Goal: Information Seeking & Learning: Learn about a topic

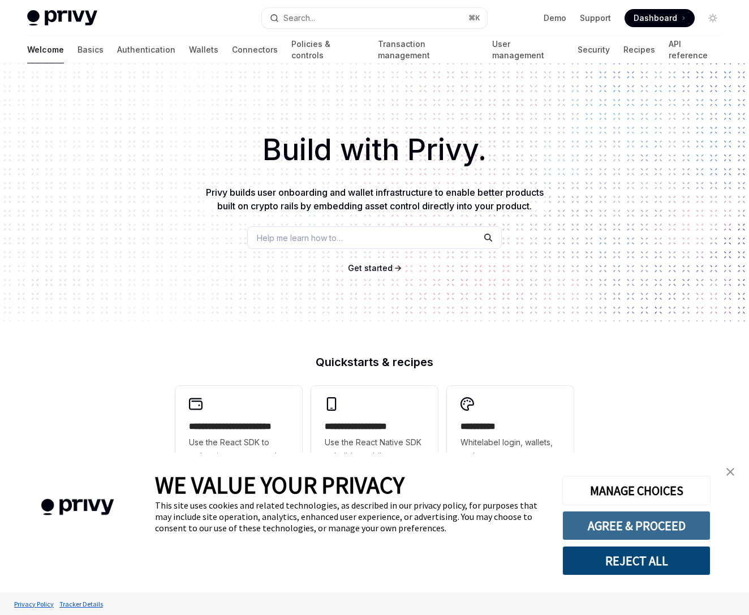
click at [649, 529] on button "AGREE & PROCEED" at bounding box center [636, 525] width 148 height 29
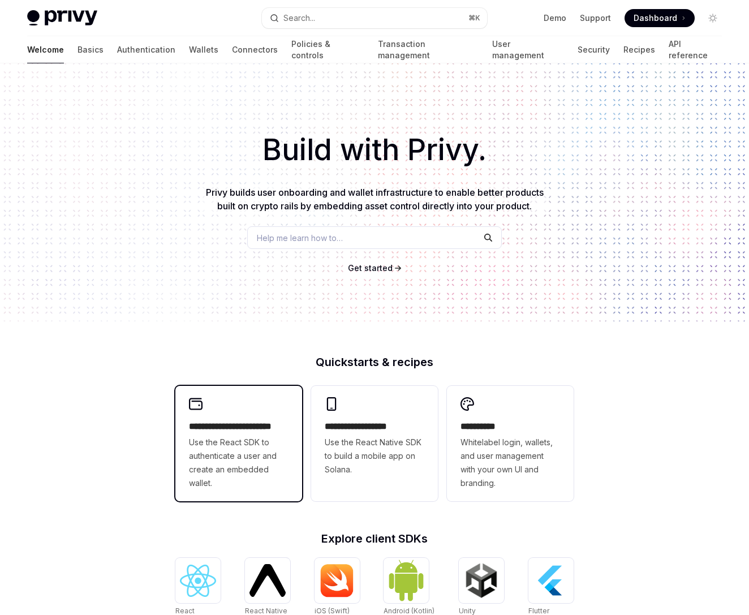
click at [233, 430] on h2 "**********" at bounding box center [239, 427] width 100 height 14
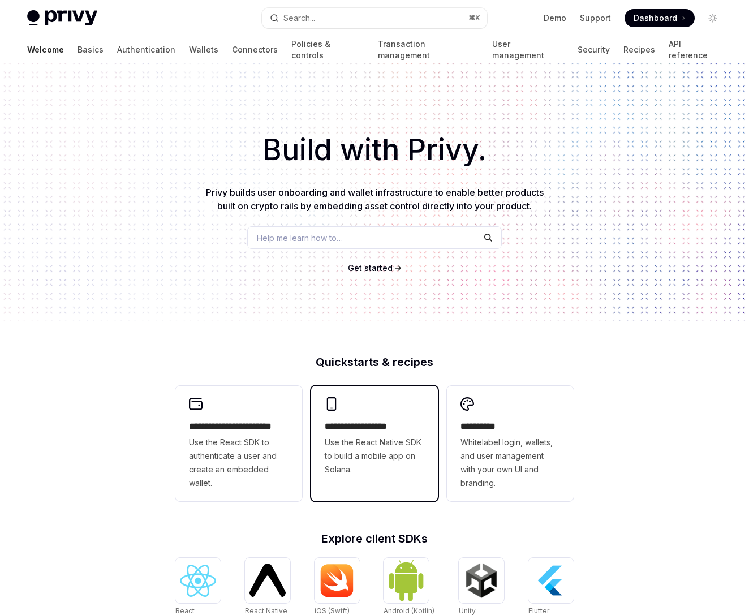
click at [370, 453] on span "Use the React Native SDK to build a mobile app on Solana." at bounding box center [375, 455] width 100 height 41
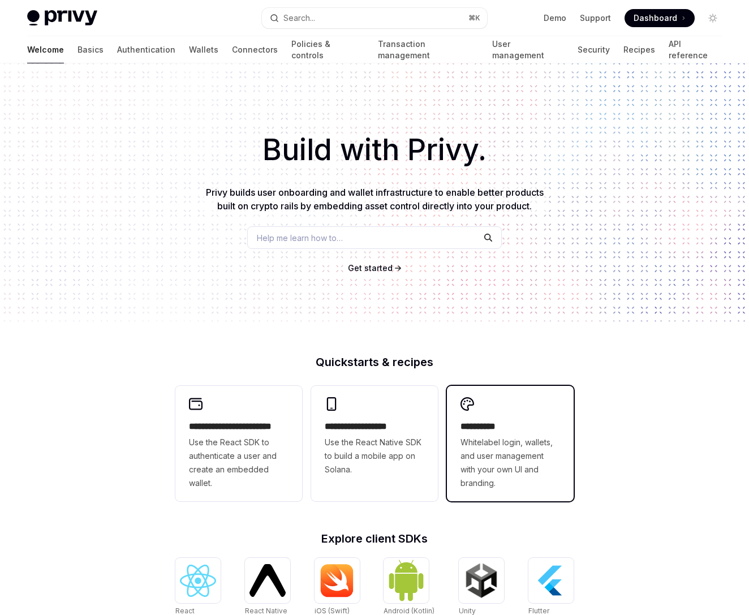
click at [505, 421] on h2 "**********" at bounding box center [510, 427] width 100 height 14
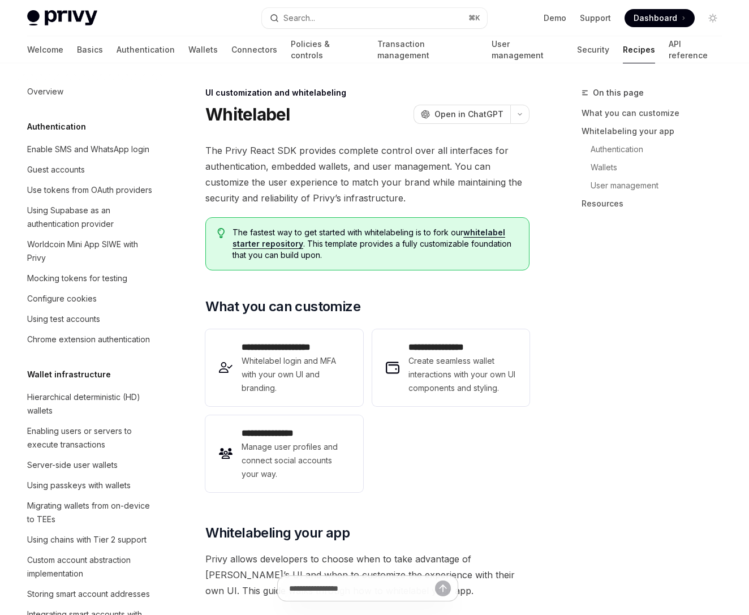
scroll to position [380, 0]
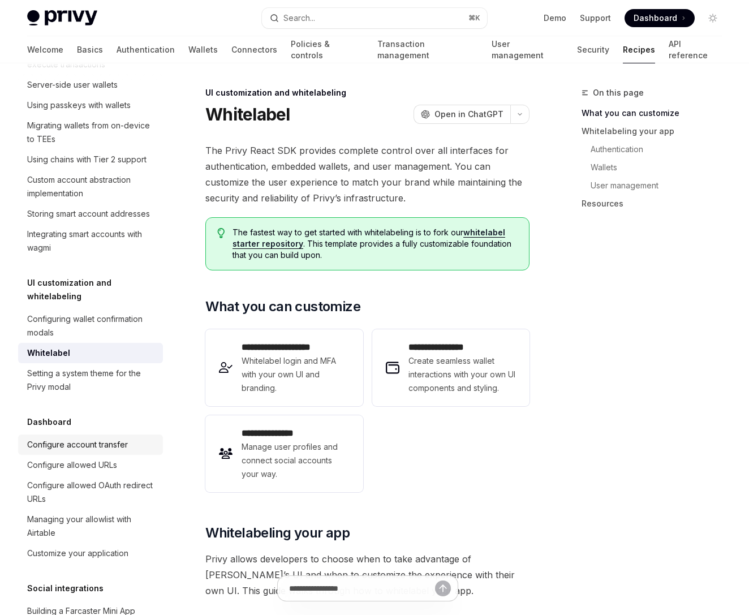
click at [101, 438] on div "Configure account transfer" at bounding box center [77, 445] width 101 height 14
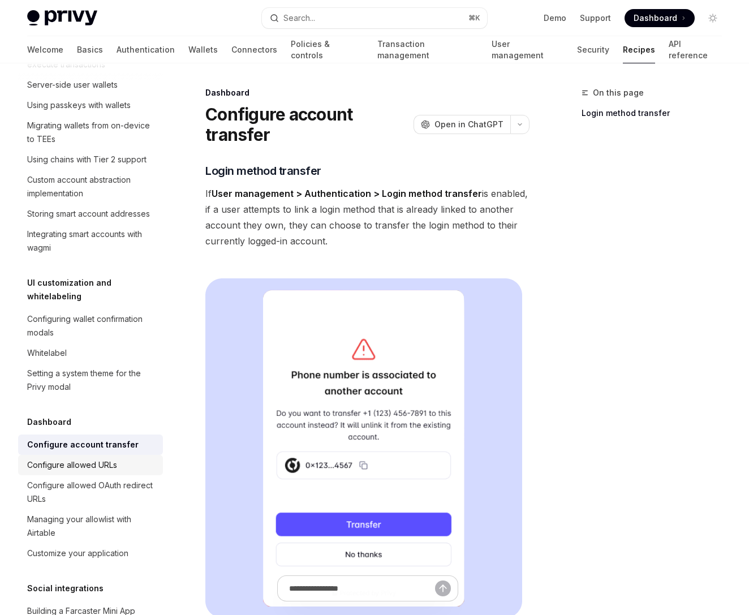
click at [111, 458] on div "Configure allowed URLs" at bounding box center [72, 465] width 90 height 14
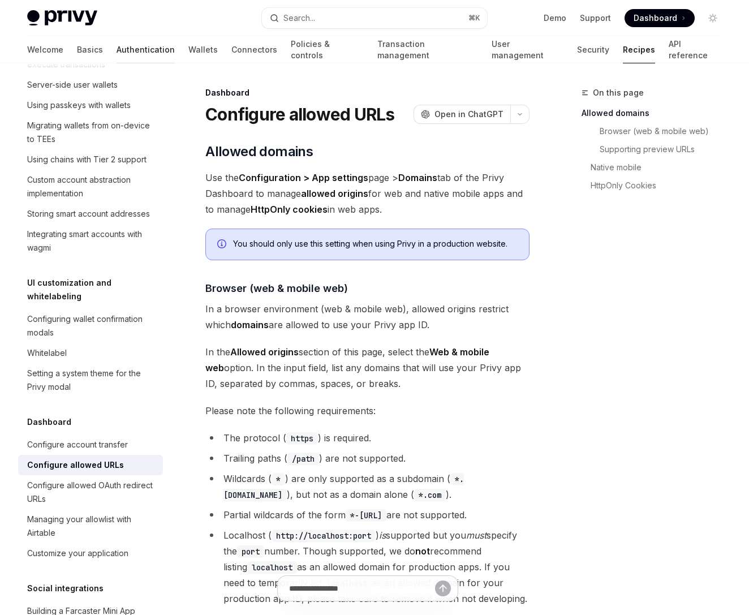
click at [116, 48] on link "Authentication" at bounding box center [145, 49] width 58 height 27
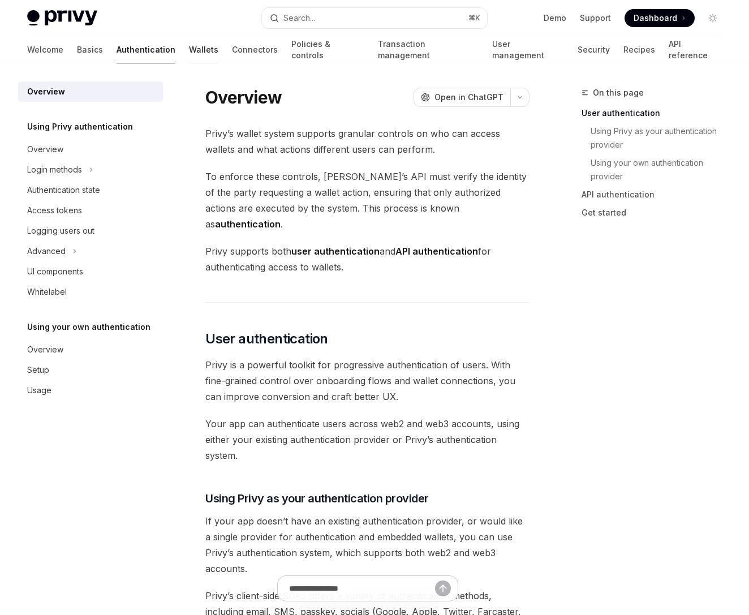
click at [189, 50] on link "Wallets" at bounding box center [203, 49] width 29 height 27
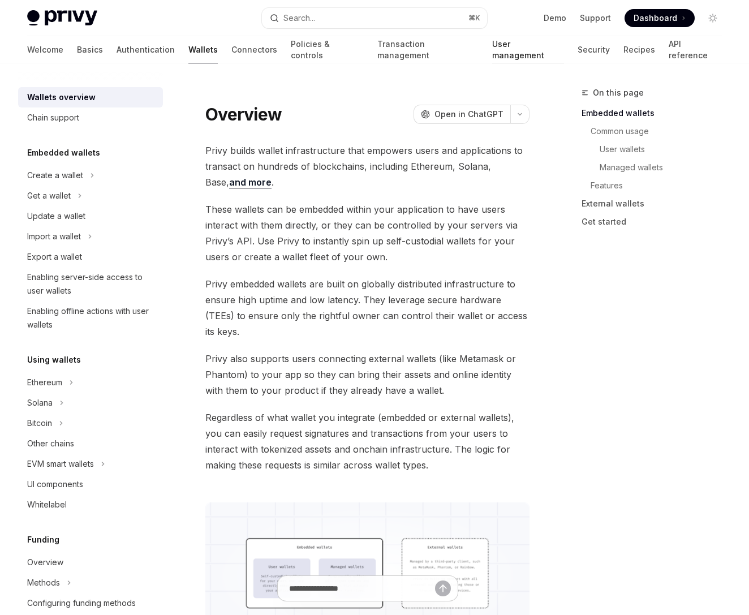
click at [492, 55] on link "User management" at bounding box center [528, 49] width 72 height 27
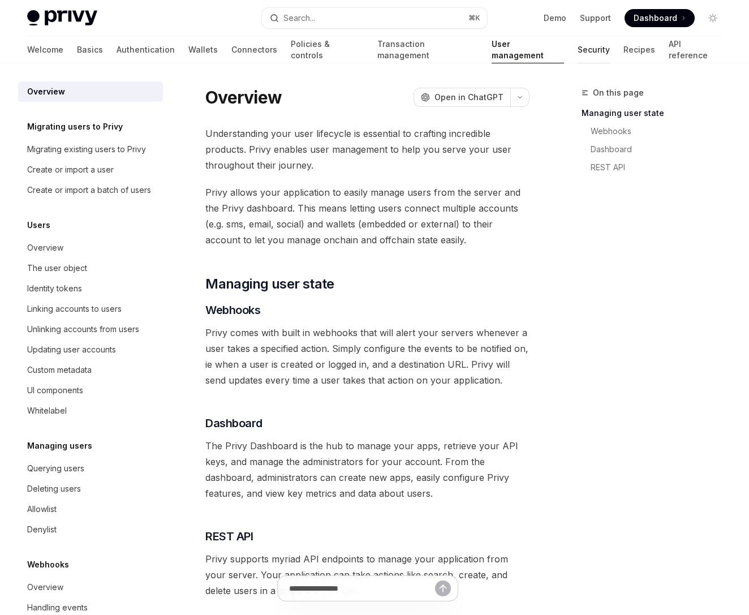
click at [577, 52] on link "Security" at bounding box center [593, 49] width 32 height 27
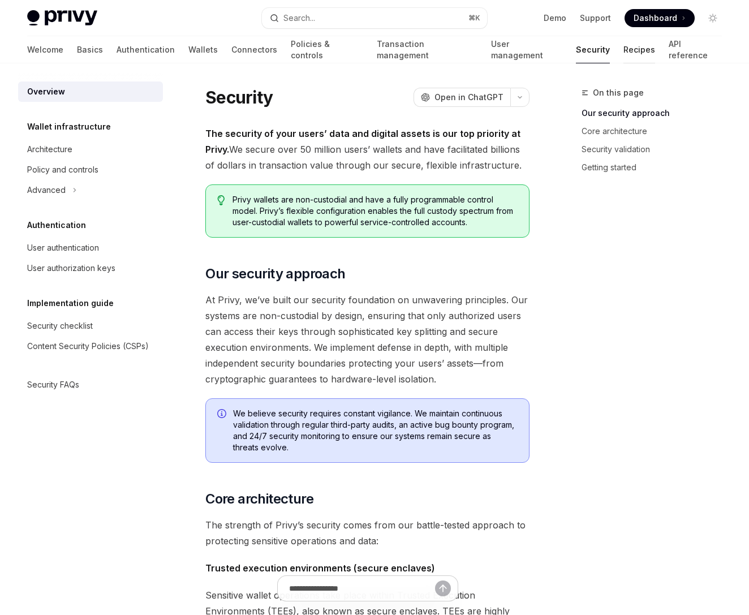
click at [623, 59] on link "Recipes" at bounding box center [639, 49] width 32 height 27
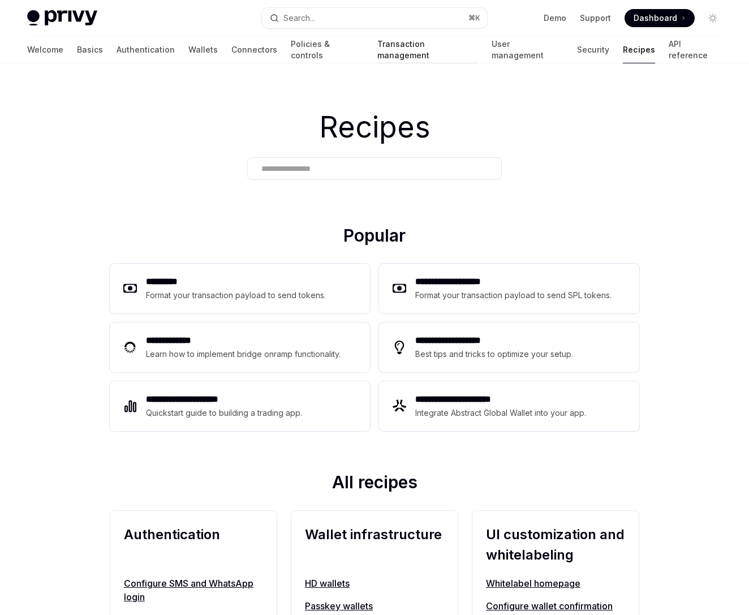
click at [381, 54] on link "Transaction management" at bounding box center [427, 49] width 101 height 27
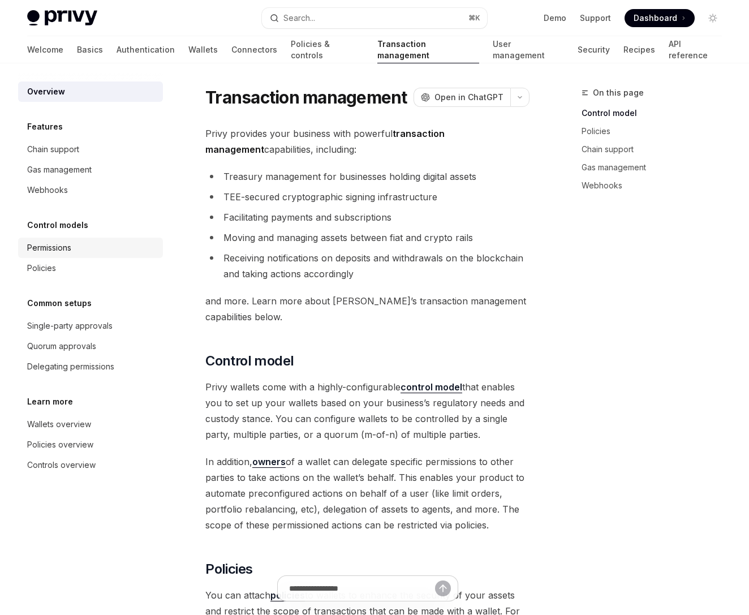
click at [60, 247] on div "Permissions" at bounding box center [49, 248] width 44 height 14
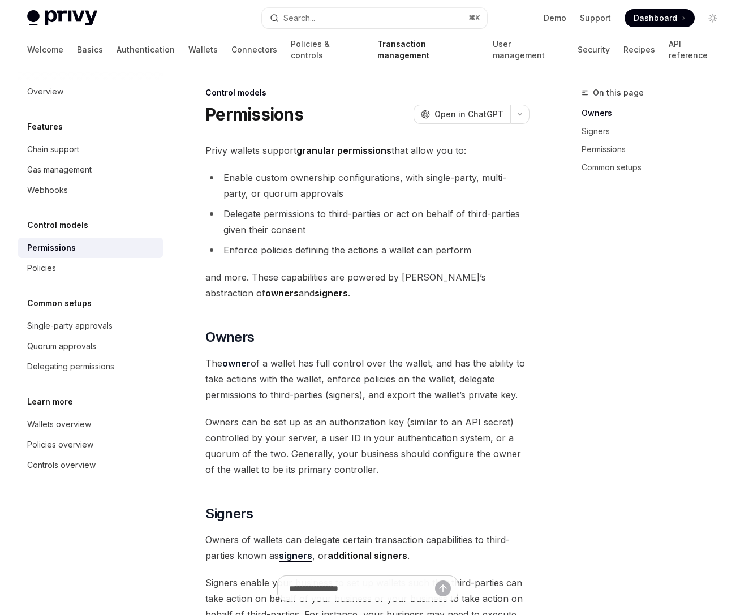
click at [60, 247] on div "Permissions" at bounding box center [51, 248] width 49 height 14
click at [470, 119] on span "Open in ChatGPT" at bounding box center [468, 114] width 69 height 11
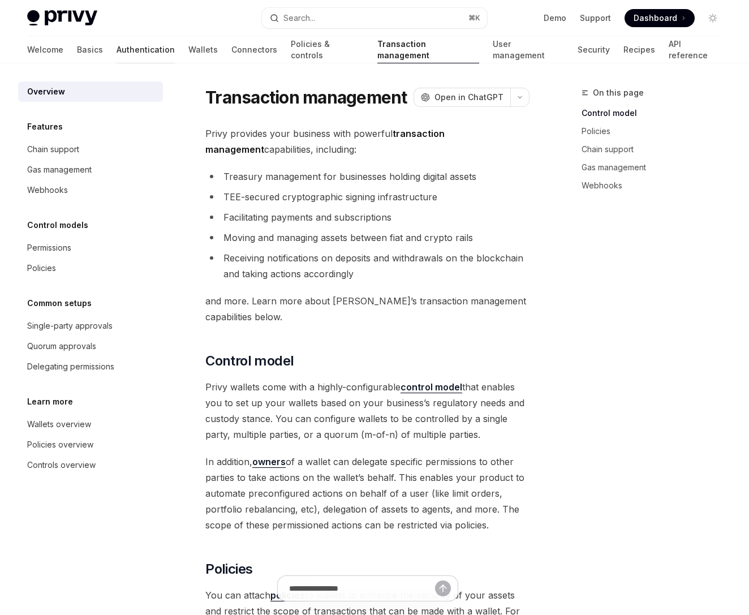
click at [116, 53] on link "Authentication" at bounding box center [145, 49] width 58 height 27
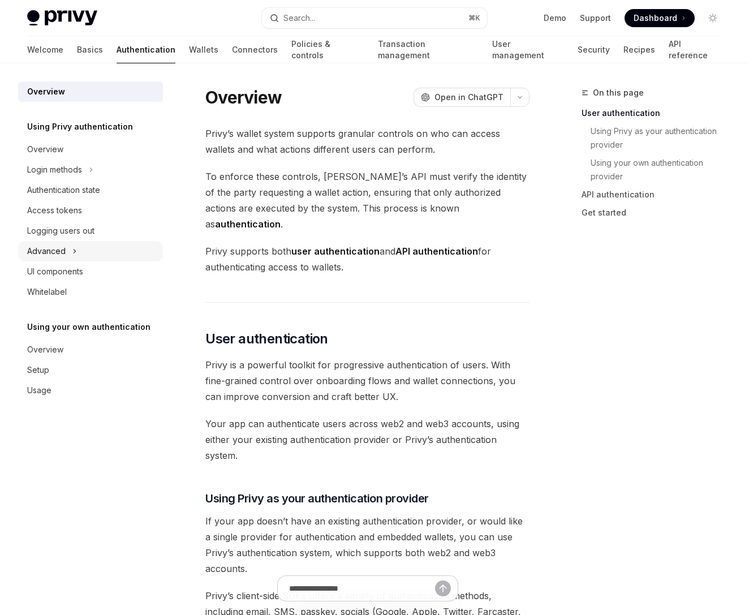
click at [81, 259] on div "Advanced" at bounding box center [90, 251] width 145 height 20
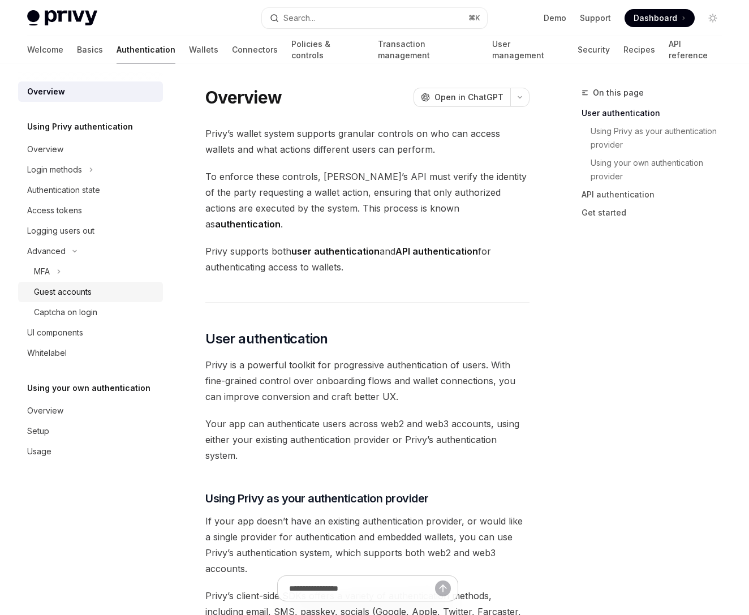
click at [86, 290] on div "Guest accounts" at bounding box center [63, 292] width 58 height 14
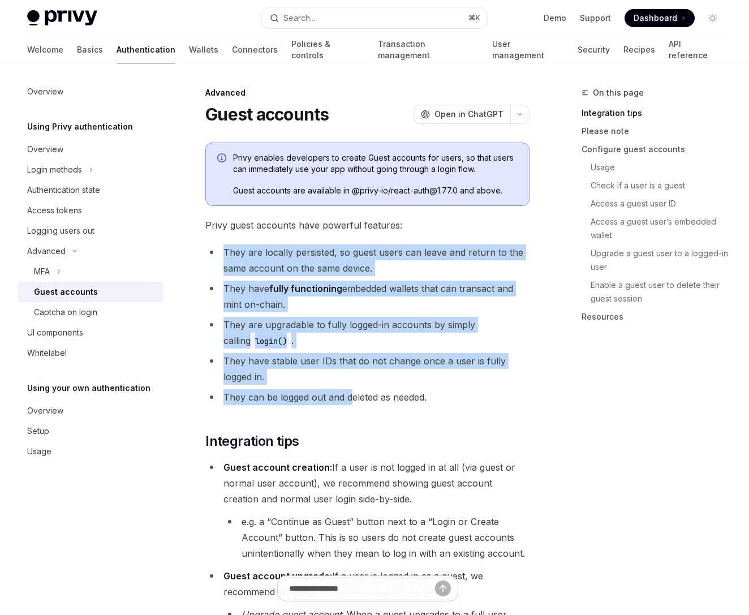
drag, startPoint x: 226, startPoint y: 256, endPoint x: 353, endPoint y: 389, distance: 184.7
click at [353, 389] on ul "They are locally persisted, so guest users can leave and return to the same acc…" at bounding box center [367, 324] width 324 height 161
click at [354, 389] on li "They can be logged out and deleted as needed." at bounding box center [367, 397] width 324 height 16
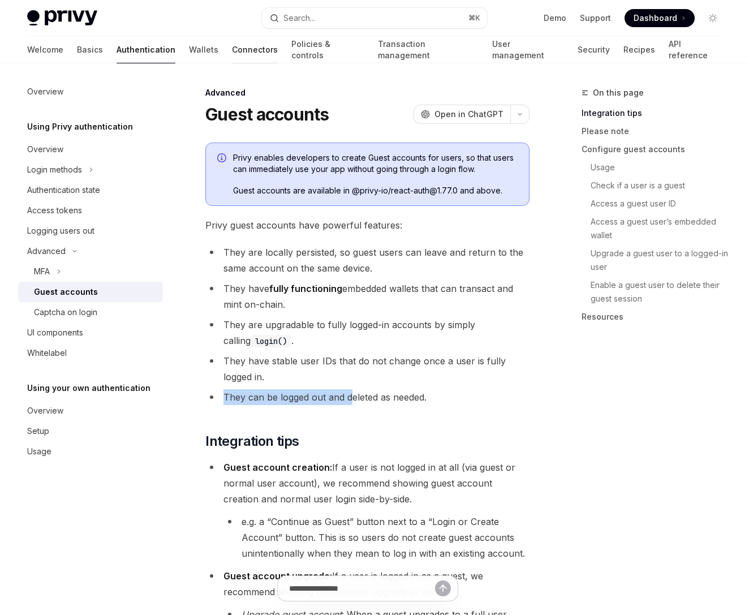
click at [232, 53] on link "Connectors" at bounding box center [255, 49] width 46 height 27
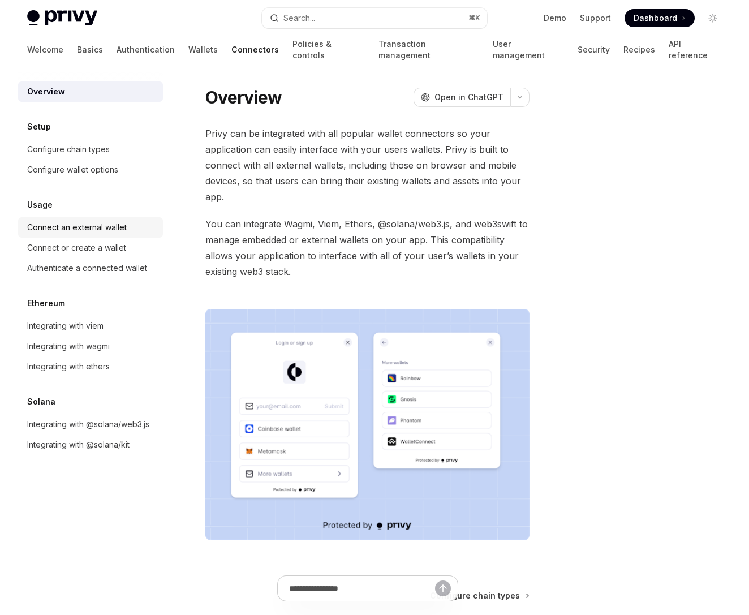
click at [98, 232] on div "Connect an external wallet" at bounding box center [77, 228] width 100 height 14
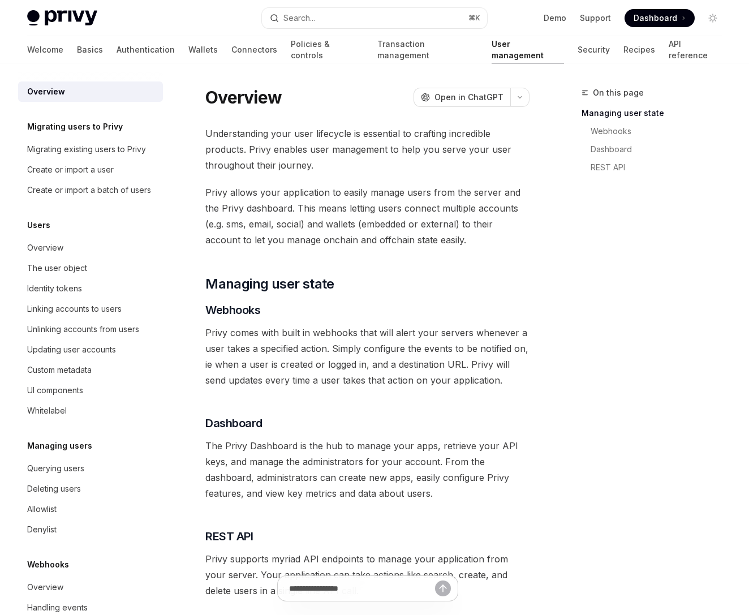
type textarea "*"
